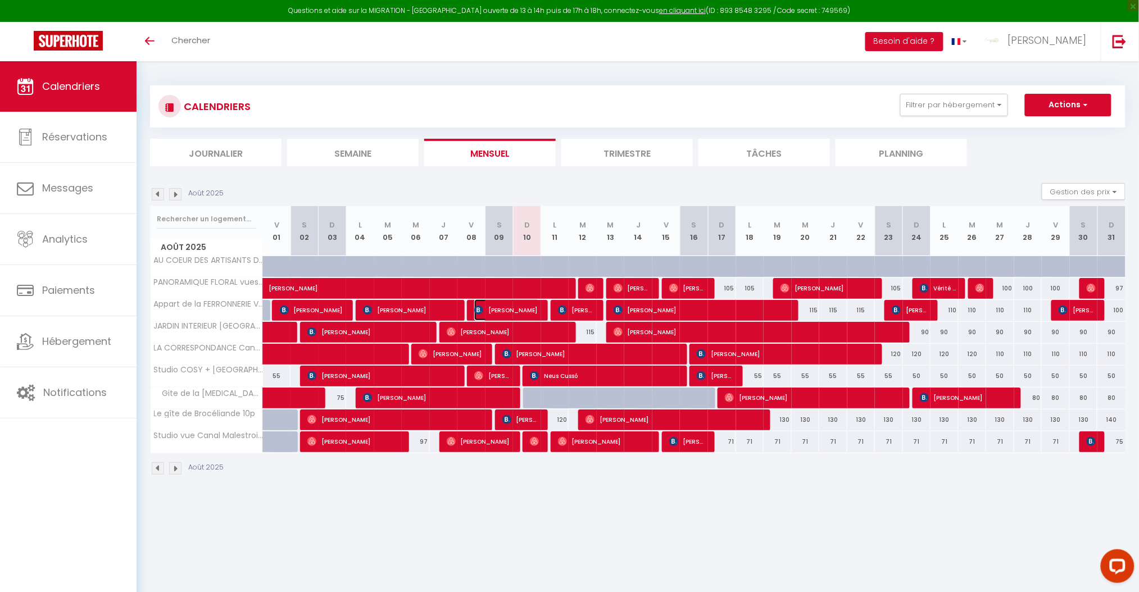
click at [525, 310] on span "[PERSON_NAME]" at bounding box center [507, 310] width 66 height 21
select select "OK"
select select "0"
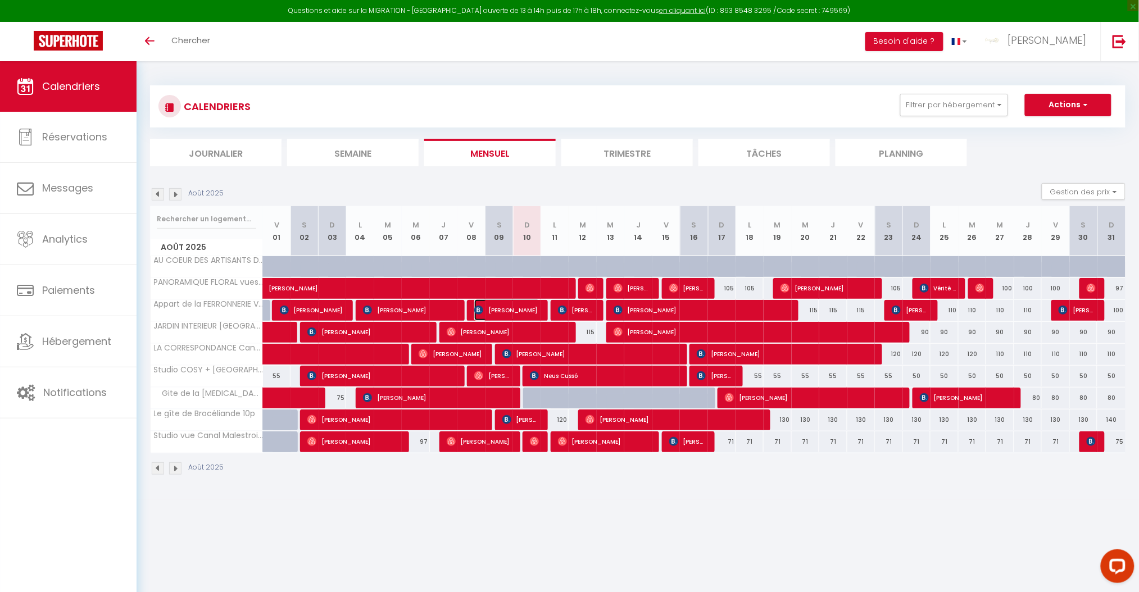
select select "1"
select select
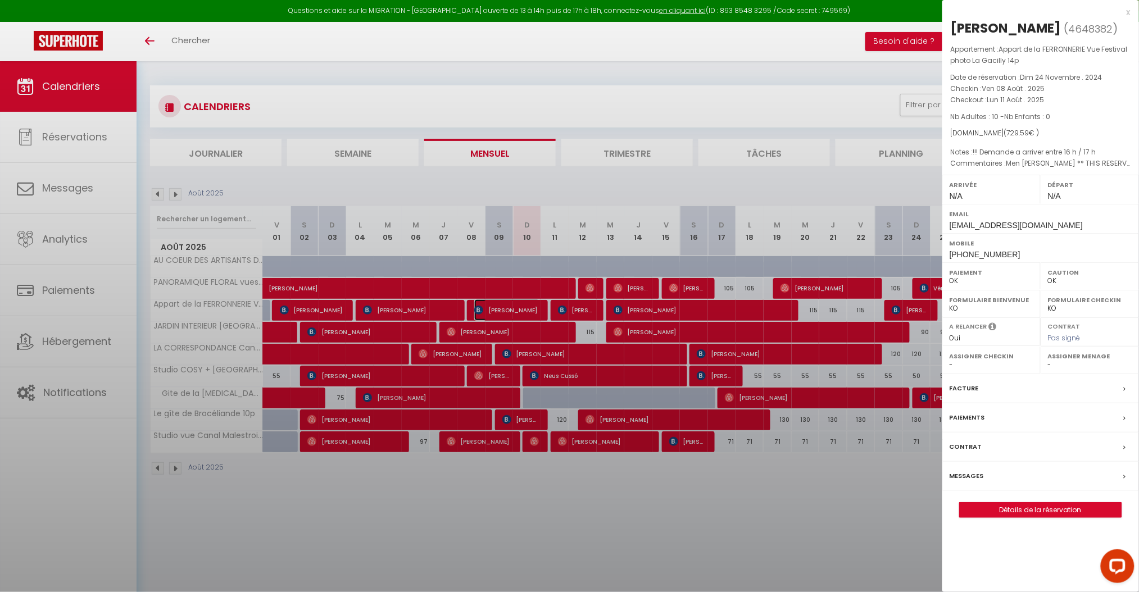
select select "22235"
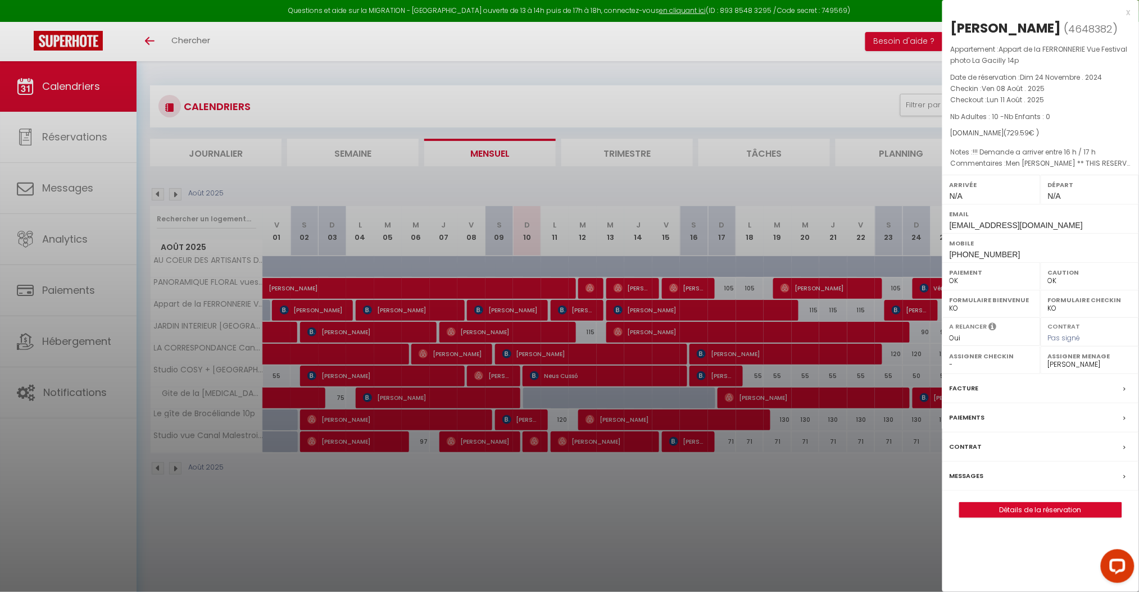
click at [604, 436] on div at bounding box center [569, 296] width 1139 height 592
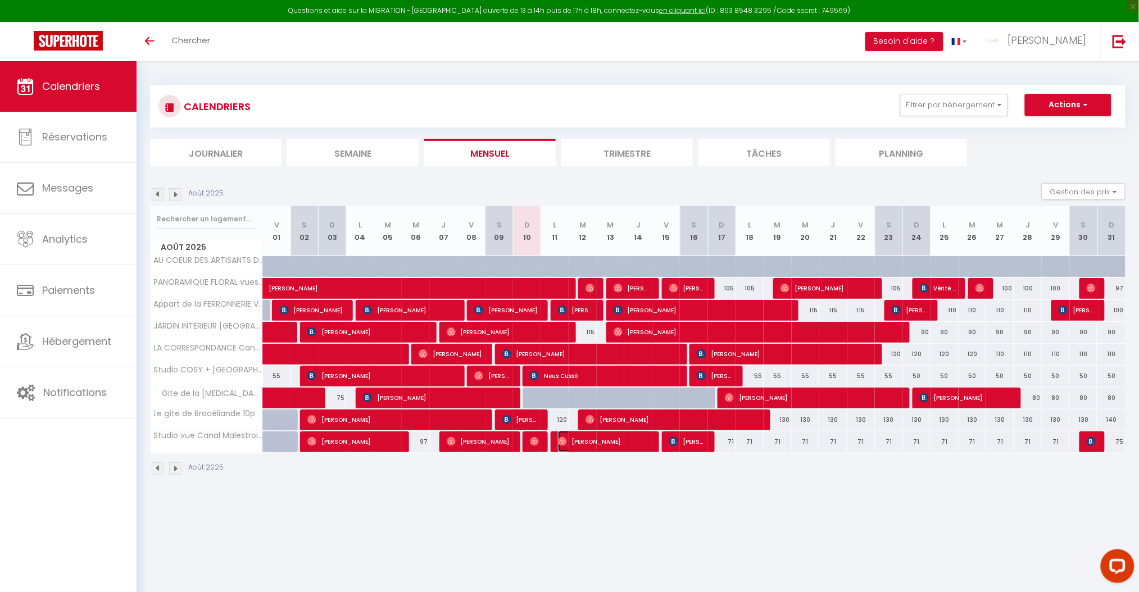
click at [604, 436] on span "[PERSON_NAME]" at bounding box center [605, 441] width 94 height 21
select select
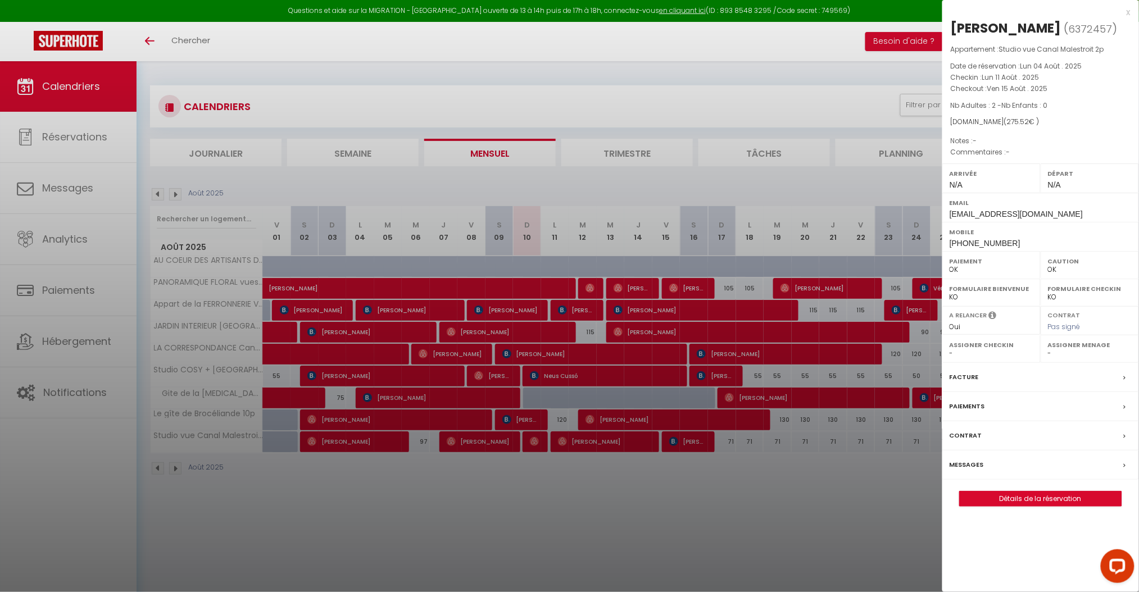
click at [697, 469] on div at bounding box center [569, 296] width 1139 height 592
